Goal: Transaction & Acquisition: Book appointment/travel/reservation

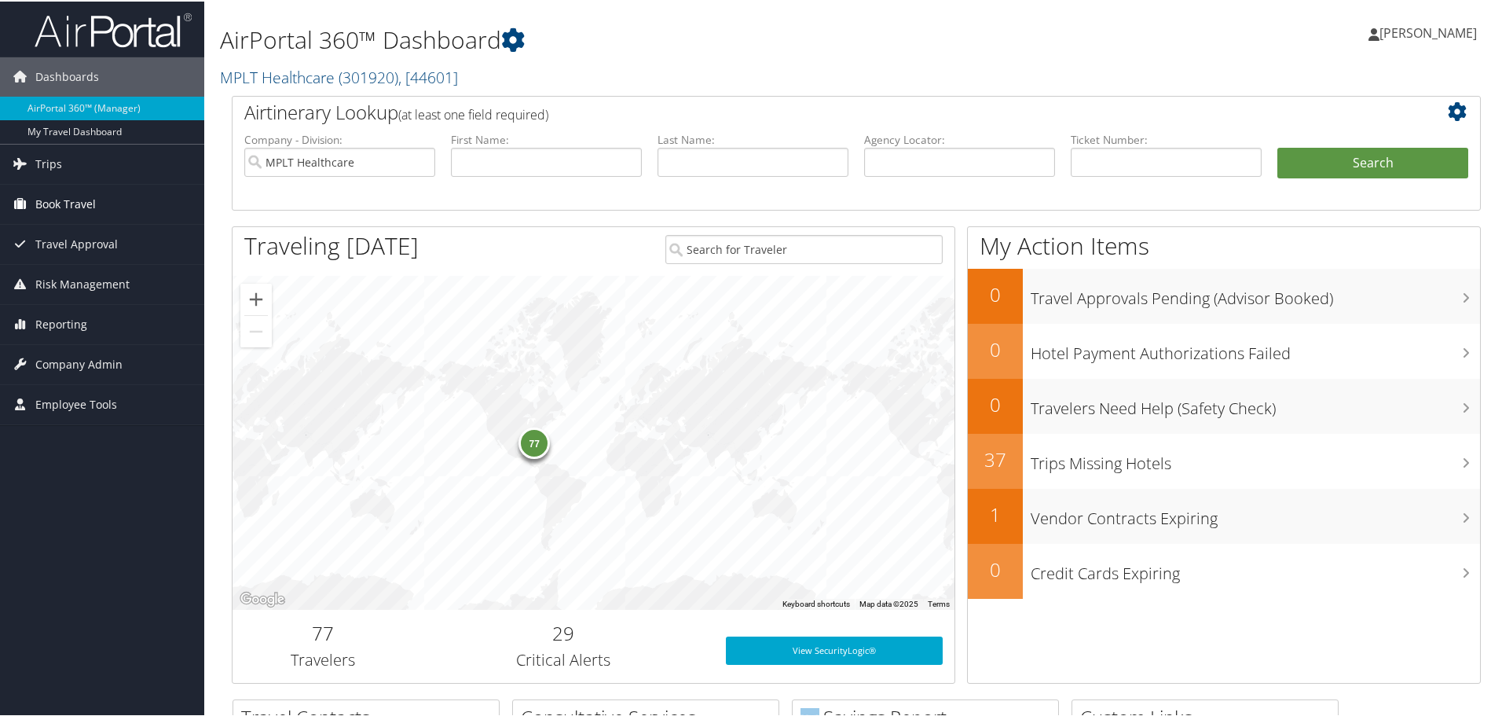
click at [67, 196] on span "Book Travel" at bounding box center [65, 202] width 60 height 39
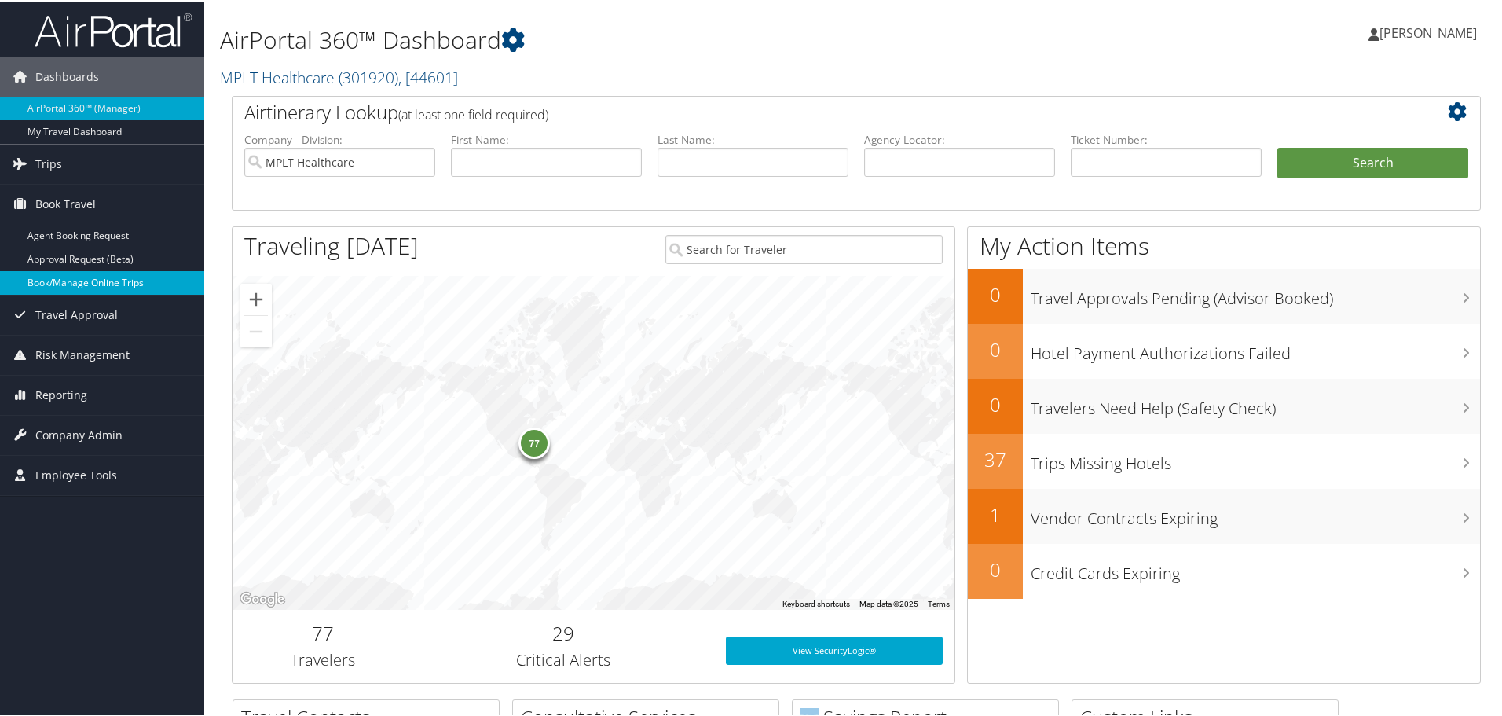
click at [89, 271] on link "Book/Manage Online Trips" at bounding box center [102, 281] width 204 height 24
click at [100, 280] on link "Book/Manage Online Trips" at bounding box center [102, 281] width 204 height 24
